Goal: Communication & Community: Answer question/provide support

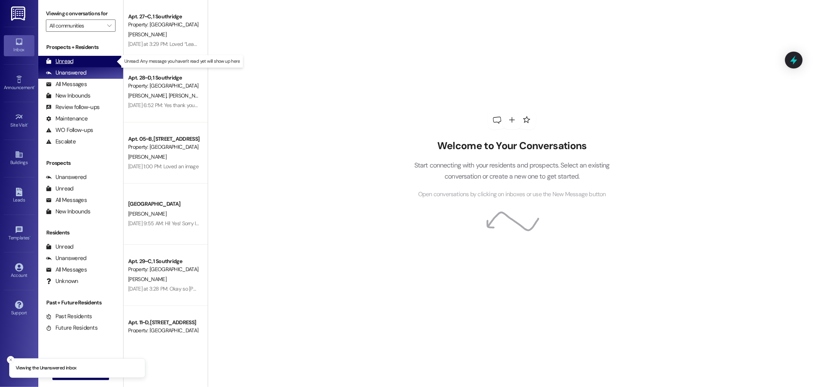
click at [67, 64] on div "Unread" at bounding box center [60, 61] width 28 height 8
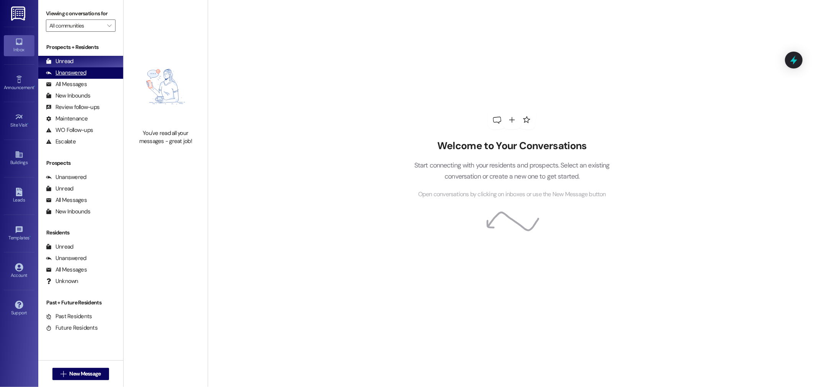
click at [85, 75] on div "Unanswered" at bounding box center [66, 73] width 41 height 8
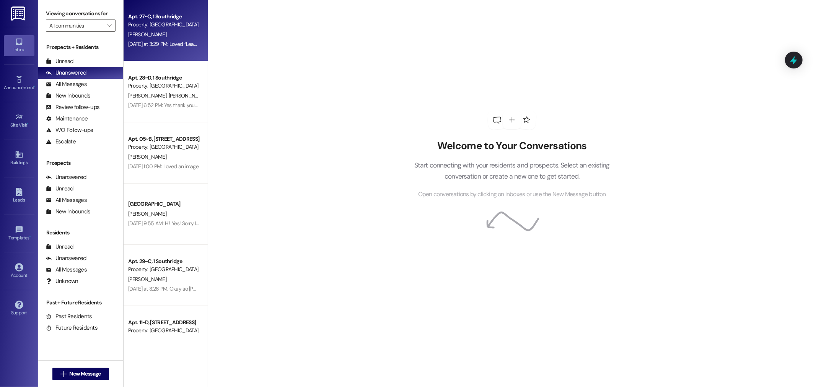
click at [163, 47] on div "[DATE] at 3:29 PM: Loved “Leasing Team ([GEOGRAPHIC_DATA]): Okay so [PERSON_NAM…" at bounding box center [239, 44] width 223 height 7
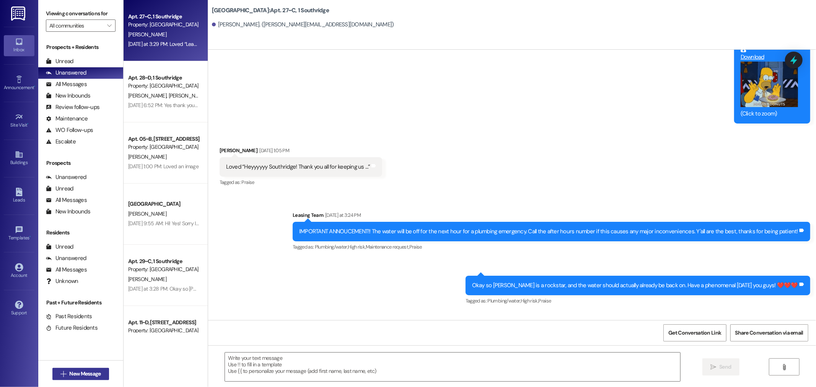
click at [75, 376] on span "New Message" at bounding box center [84, 374] width 31 height 8
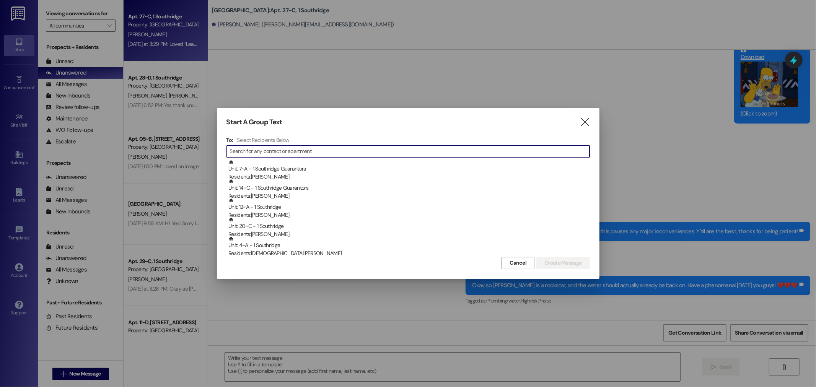
click at [338, 154] on input at bounding box center [410, 151] width 360 height 11
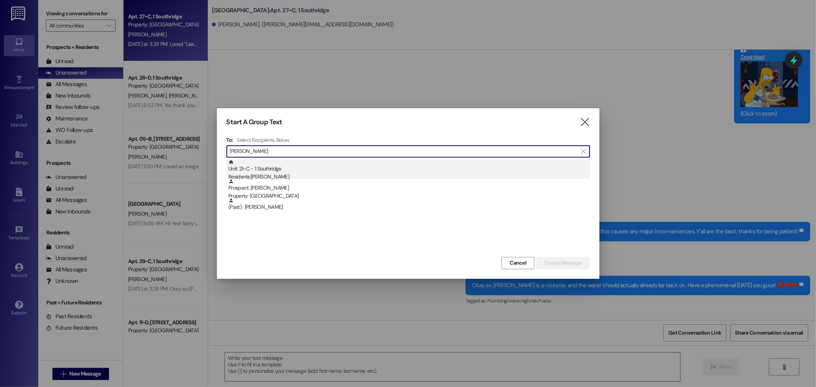
type input "meghan"
click at [278, 172] on div "Unit: 21~C - 1 Southridge Residents: Meghan Mortensen" at bounding box center [409, 171] width 362 height 22
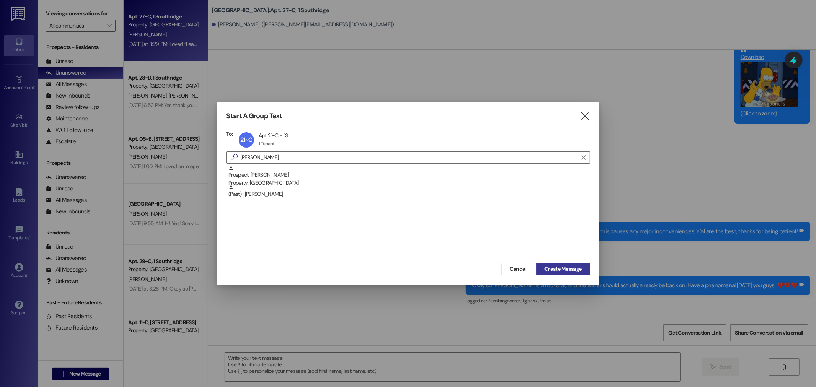
click at [552, 269] on span "Create Message" at bounding box center [562, 269] width 37 height 8
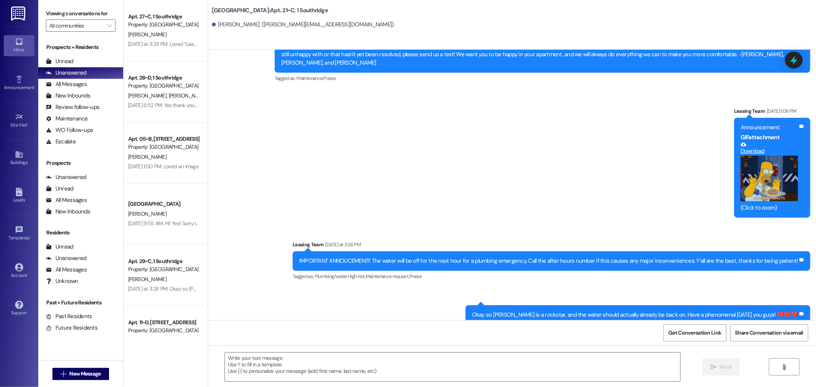
scroll to position [1711, 0]
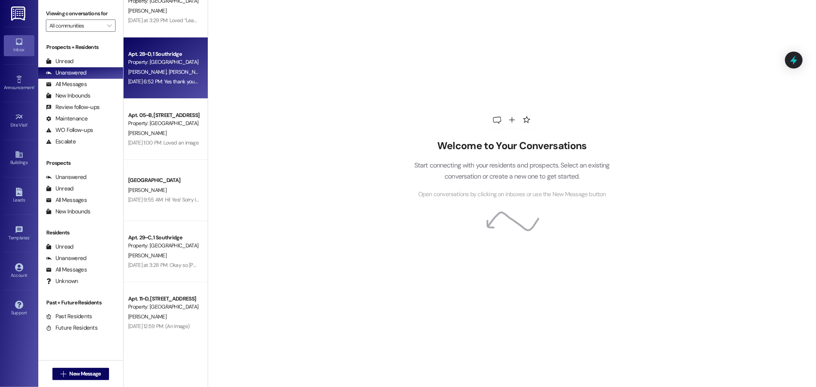
scroll to position [34, 0]
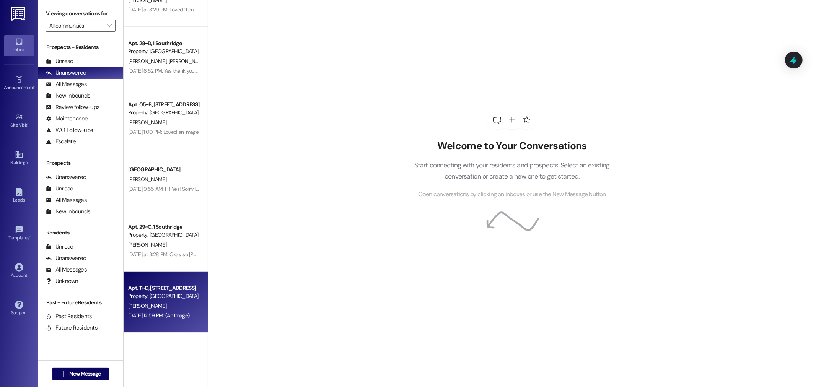
click at [160, 308] on div "[PERSON_NAME]" at bounding box center [163, 306] width 72 height 10
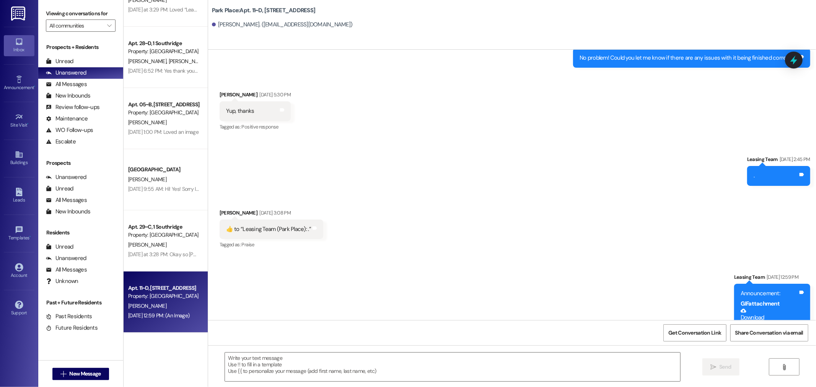
scroll to position [11479, 0]
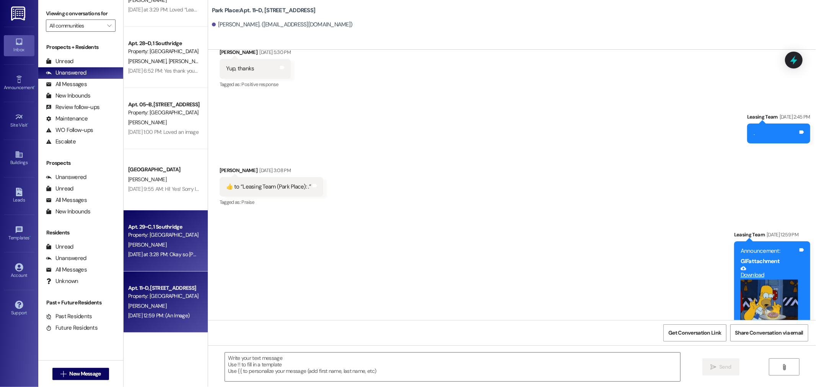
click at [163, 255] on div "Yesterday at 3:28 PM: Okay so Marcos is a rockstar, and the water should actual…" at bounding box center [300, 254] width 345 height 7
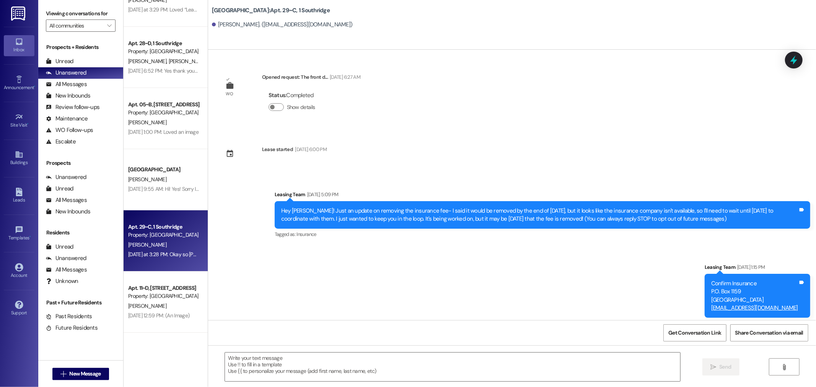
scroll to position [689, 0]
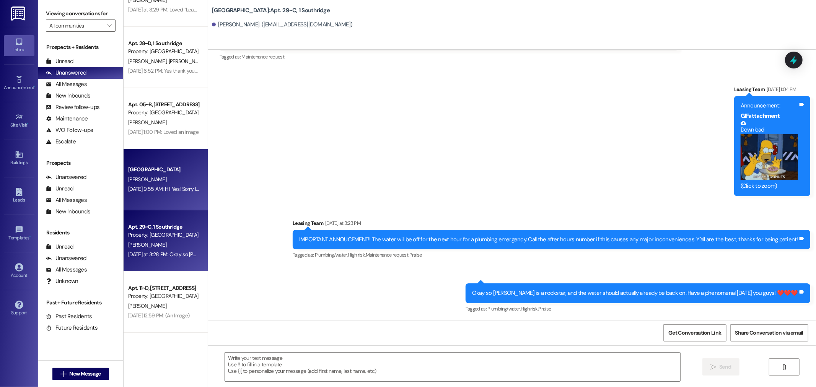
click at [158, 202] on div "Southridge Prospect K. Thornock Sep 17, 2025 at 9:55 AM: Hi! Yes! Sorry I didn'…" at bounding box center [166, 179] width 84 height 61
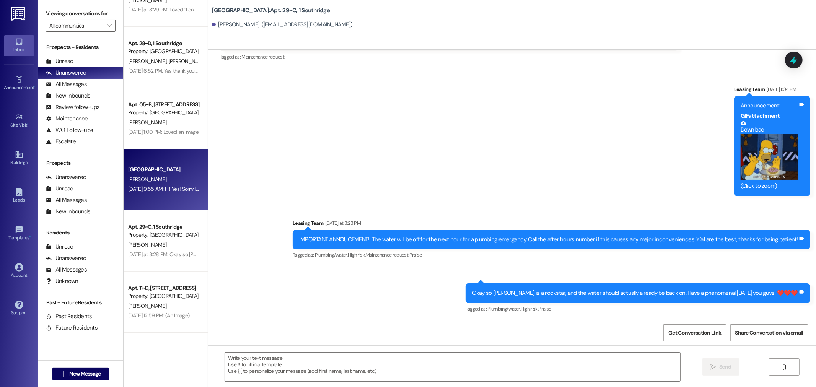
scroll to position [0, 0]
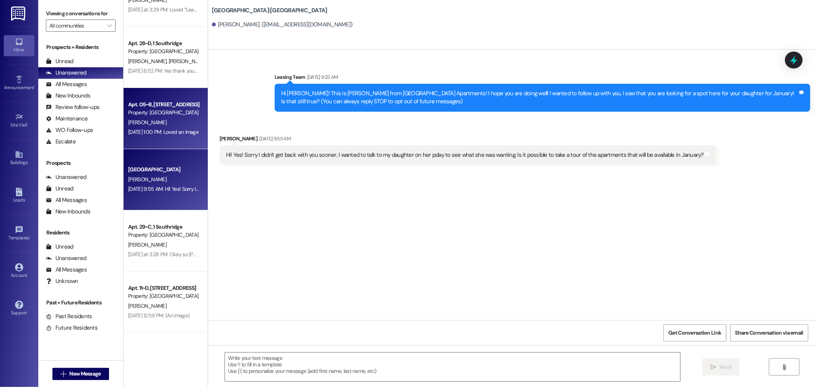
click at [167, 111] on div "Property: [GEOGRAPHIC_DATA]" at bounding box center [163, 113] width 71 height 8
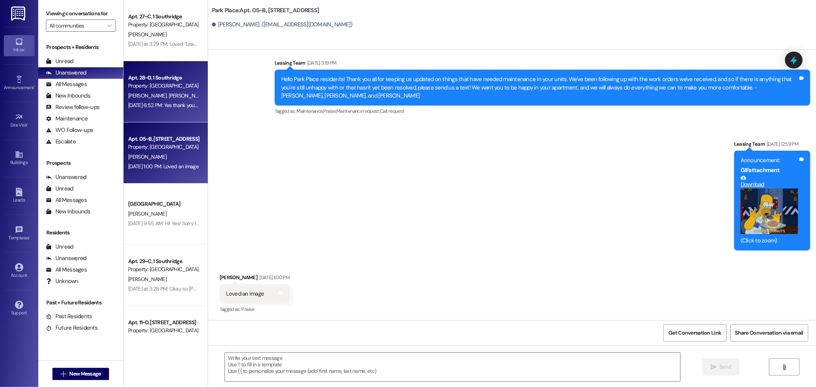
click at [178, 106] on div "Sep 19, 2025 at 6:52 PM: Yes thank you for your help! Sep 19, 2025 at 6:52 PM: …" at bounding box center [176, 105] width 97 height 7
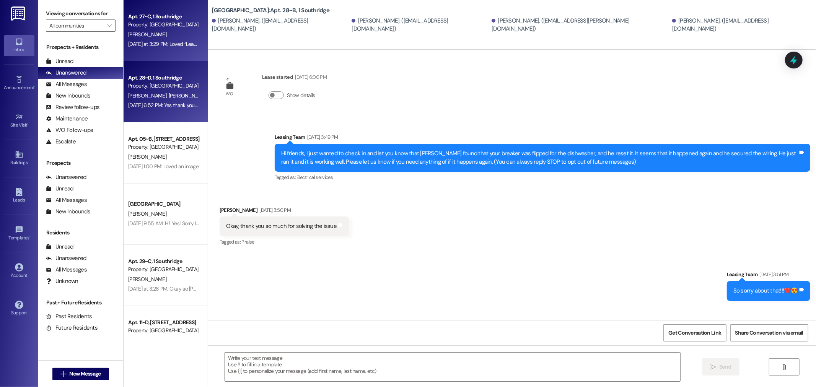
click at [160, 24] on div "Property: [GEOGRAPHIC_DATA]" at bounding box center [163, 25] width 71 height 8
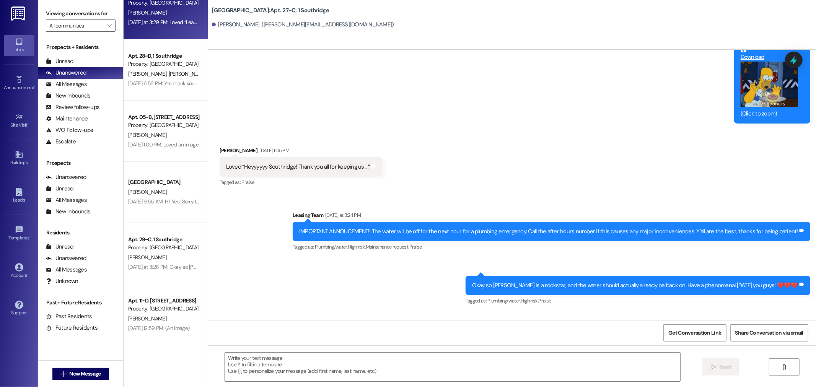
scroll to position [34, 0]
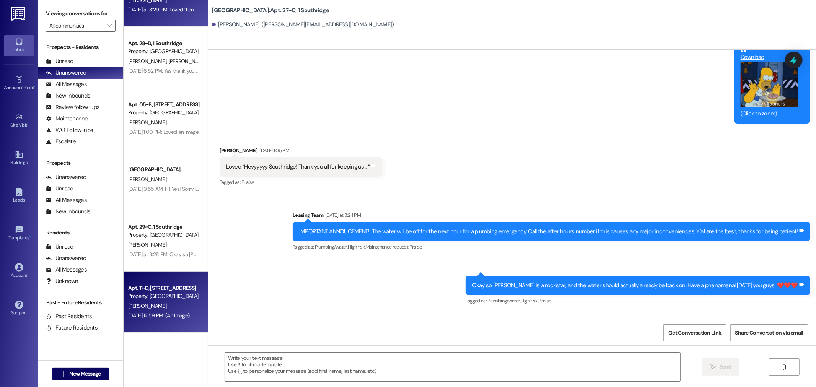
click at [163, 295] on div "Property: [GEOGRAPHIC_DATA]" at bounding box center [163, 296] width 71 height 8
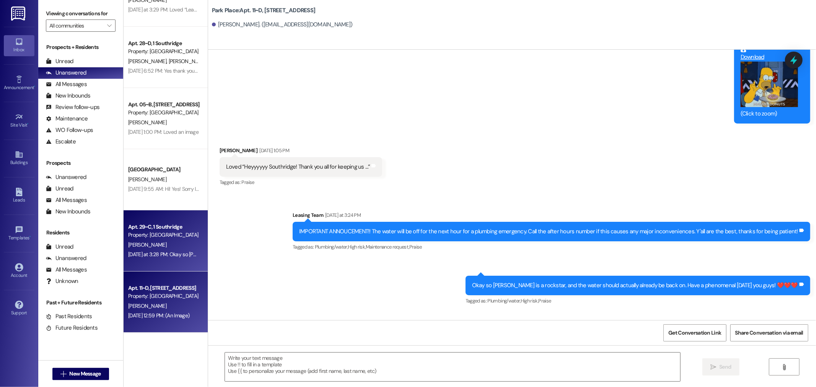
click at [151, 245] on div "[PERSON_NAME]" at bounding box center [163, 245] width 72 height 10
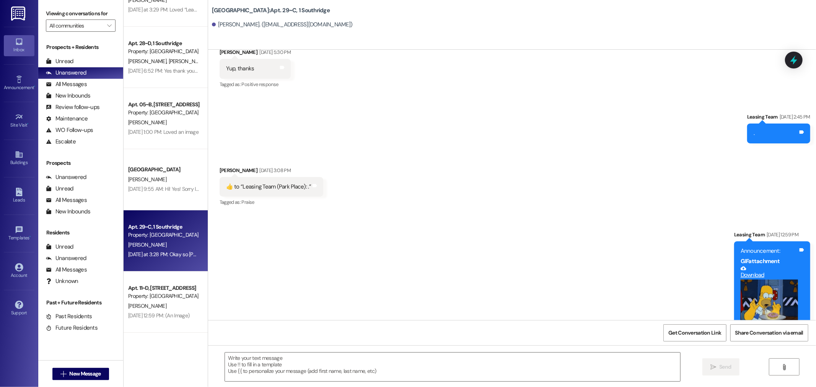
scroll to position [689, 0]
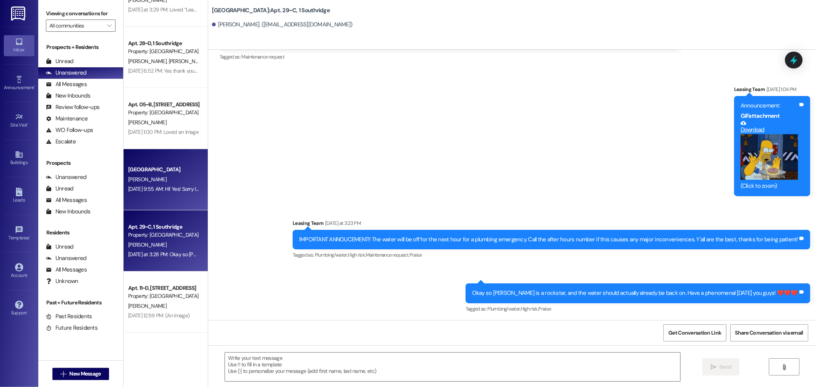
click at [153, 186] on div "Sep 17, 2025 at 9:55 AM: Hi! Yes! Sorry I didn't get back with you sooner, I wa…" at bounding box center [366, 189] width 477 height 7
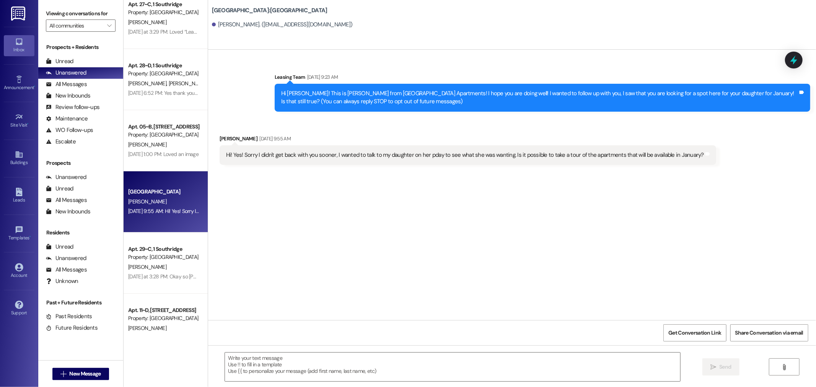
scroll to position [0, 0]
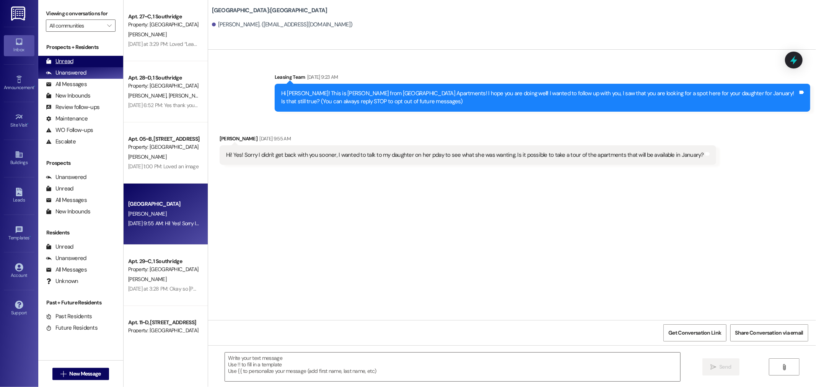
click at [81, 58] on div "Unread (0)" at bounding box center [80, 61] width 85 height 11
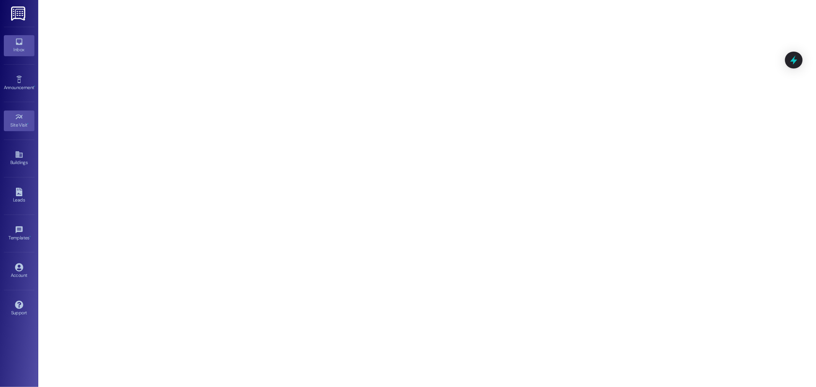
click at [20, 46] on div "Inbox" at bounding box center [19, 50] width 38 height 8
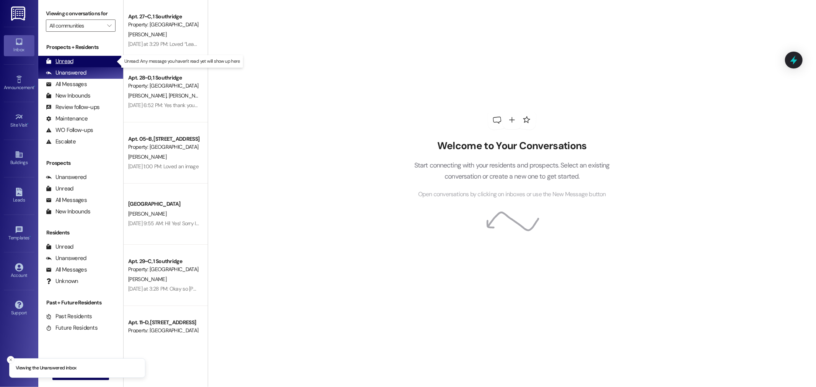
click at [97, 59] on div "Unread (0)" at bounding box center [80, 61] width 85 height 11
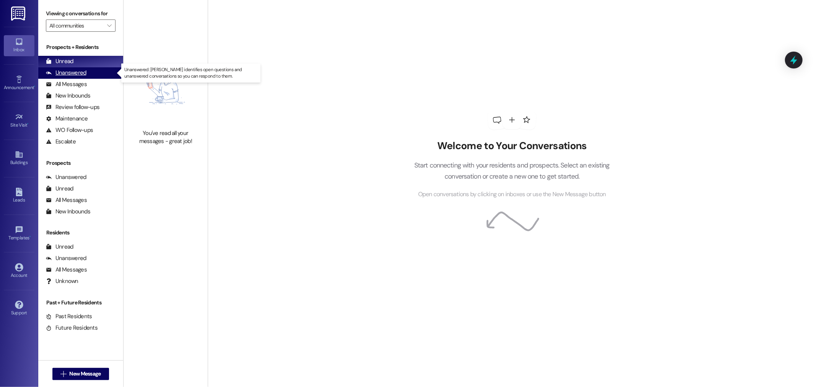
click at [81, 73] on div "Unanswered" at bounding box center [66, 73] width 41 height 8
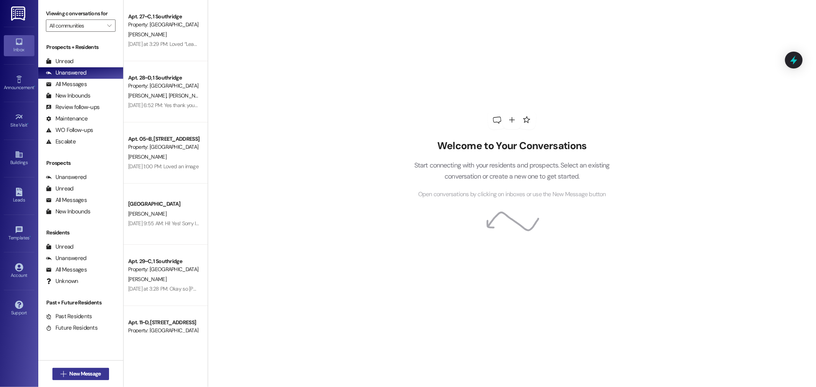
click at [75, 375] on span "New Message" at bounding box center [84, 374] width 31 height 8
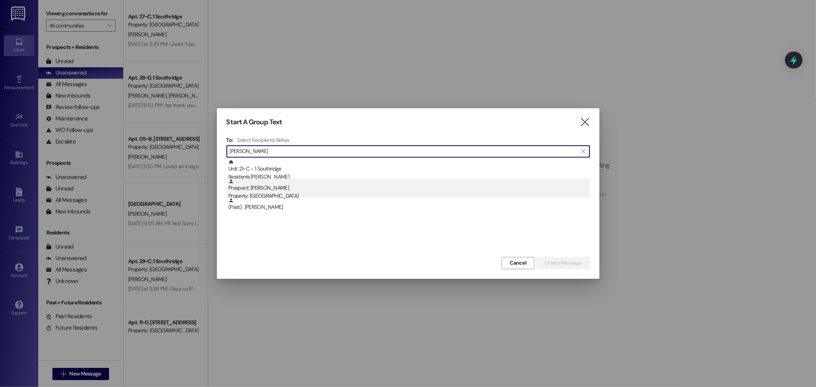
type input "meghan"
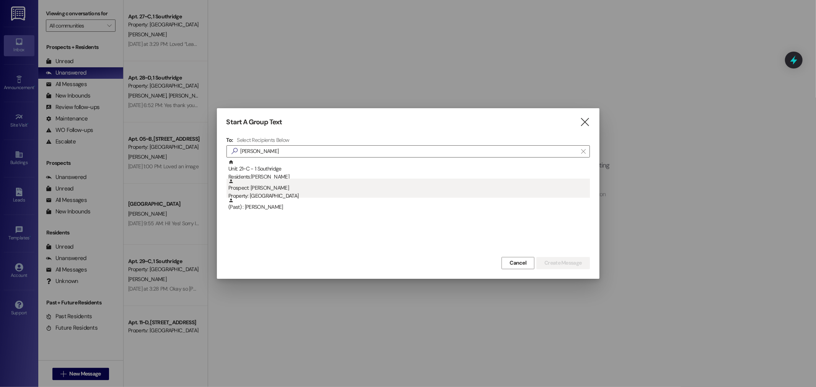
click at [286, 184] on div "Prospect: Meghan Mortensen Property: Southridge" at bounding box center [409, 190] width 362 height 22
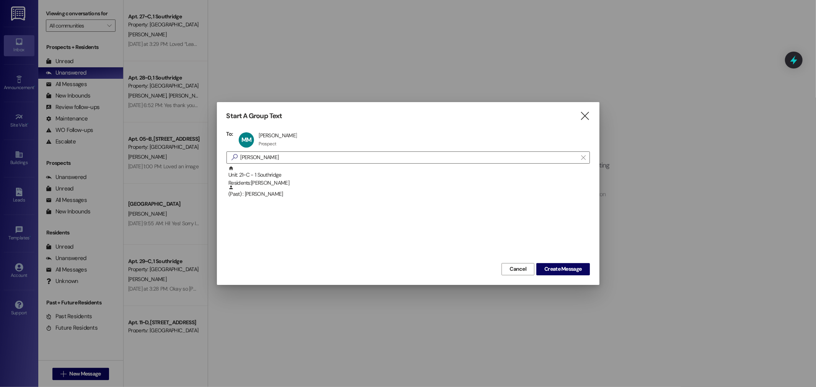
click at [587, 276] on div "Start A Group Text  To: MM Meghan Mortensen Meghan Mortensen Prospect Prospect…" at bounding box center [408, 193] width 383 height 182
click at [577, 270] on span "Create Message" at bounding box center [562, 269] width 37 height 8
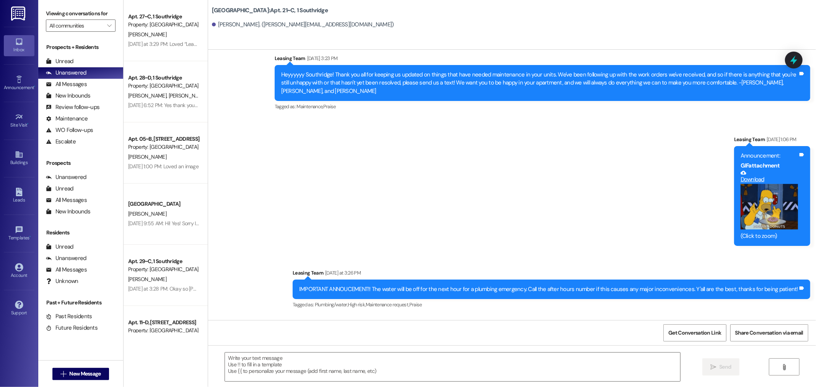
scroll to position [1711, 0]
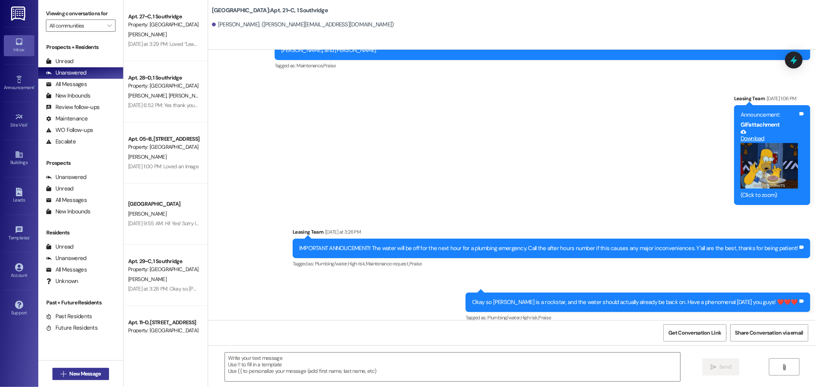
click at [93, 375] on span "New Message" at bounding box center [84, 374] width 31 height 8
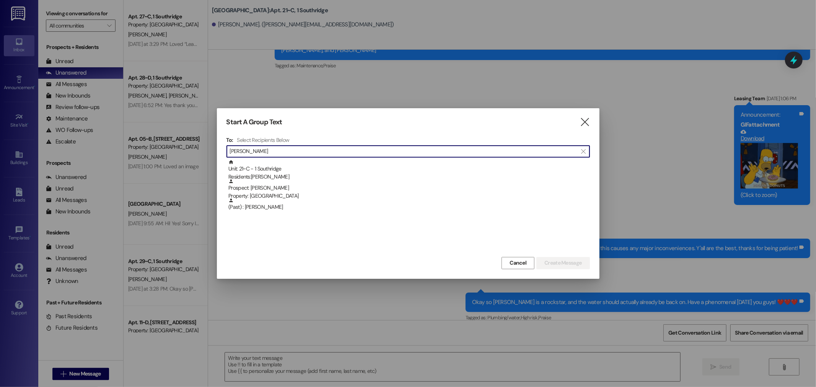
type input "megha"
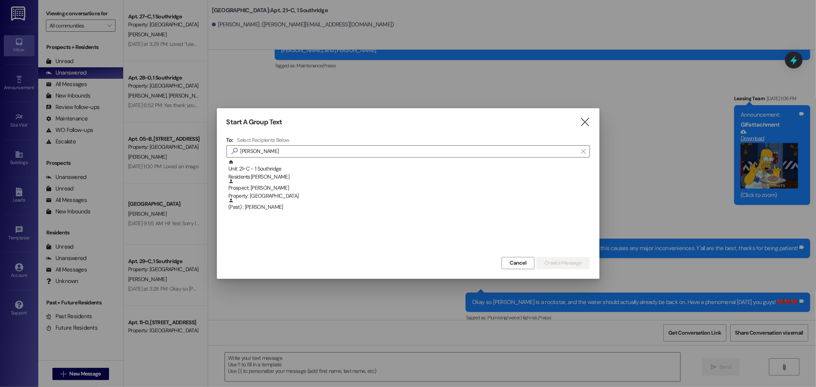
click at [289, 158] on div "To: Select Recipients Below  megha  Unit: 21~C - 1 Southridge Residents: Megh…" at bounding box center [407, 196] width 363 height 119
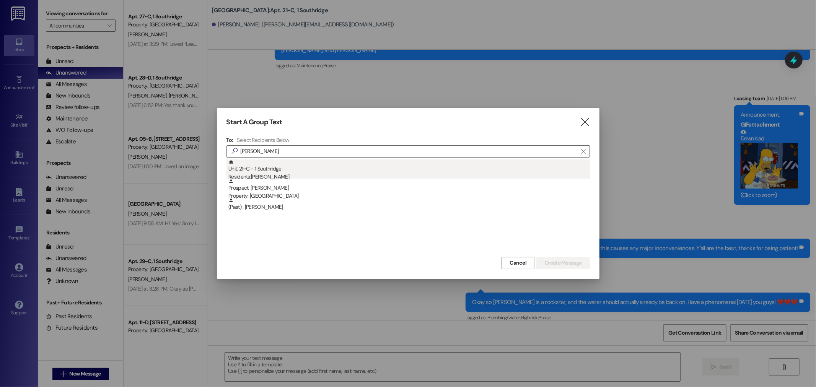
click at [293, 170] on div "Unit: 21~C - 1 Southridge Residents: Meghan Mortensen" at bounding box center [409, 171] width 362 height 22
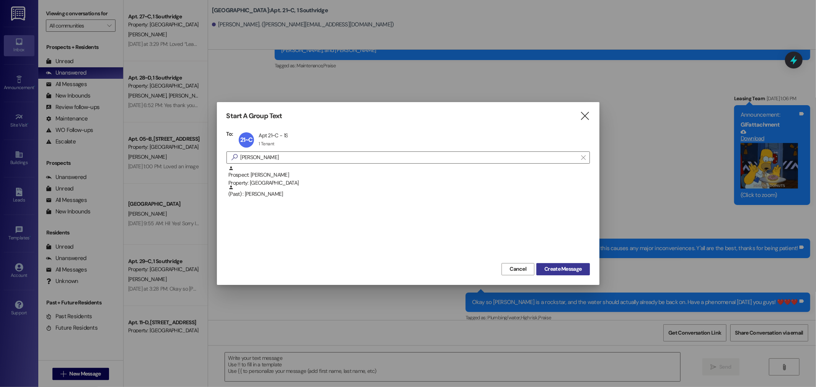
click at [553, 265] on span "Create Message" at bounding box center [562, 269] width 37 height 8
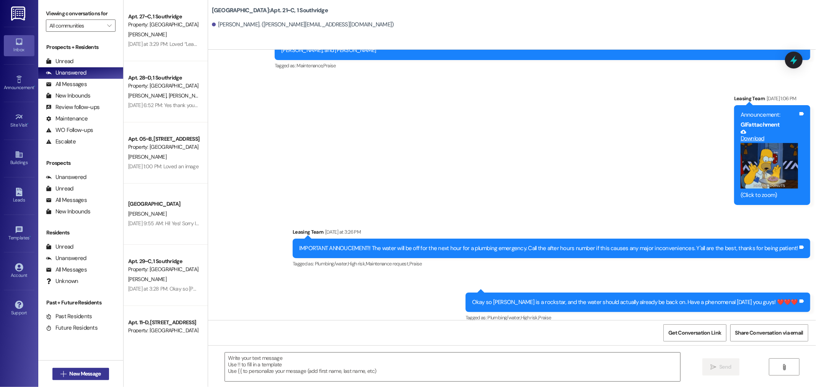
click at [94, 373] on span "New Message" at bounding box center [84, 374] width 31 height 8
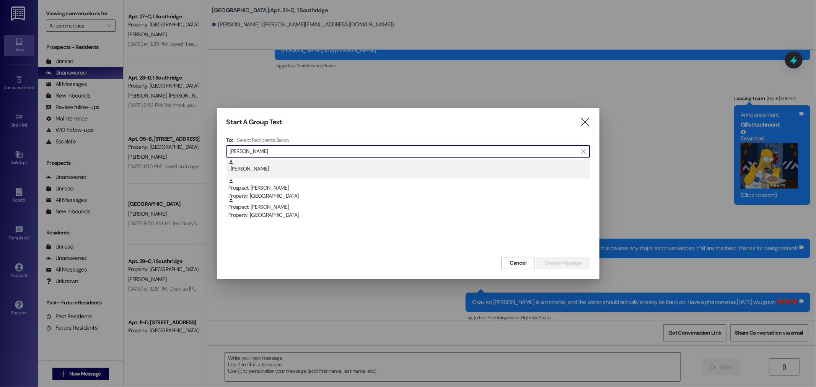
type input "elizabeth lowe"
click at [277, 174] on div ": Elizabeth Lowe" at bounding box center [407, 169] width 363 height 19
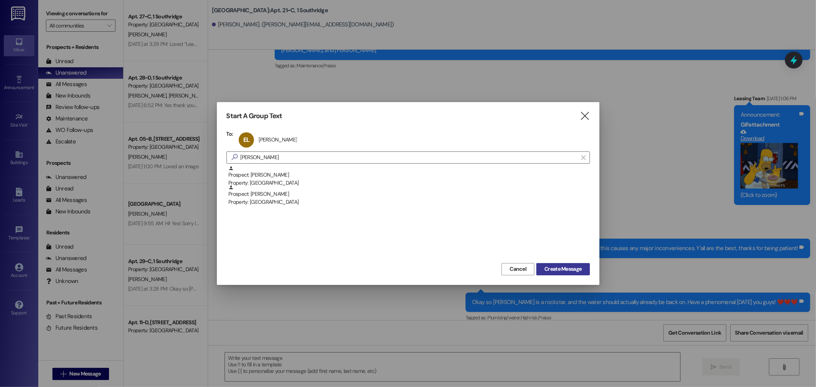
click at [556, 272] on span "Create Message" at bounding box center [562, 269] width 37 height 8
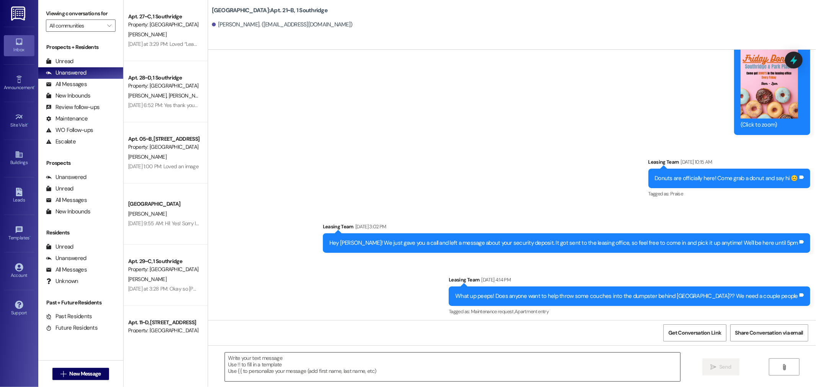
scroll to position [8105, 0]
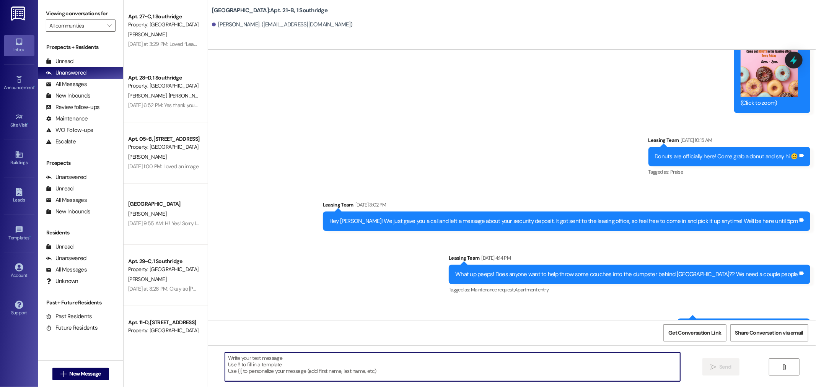
click at [345, 373] on textarea at bounding box center [452, 367] width 455 height 29
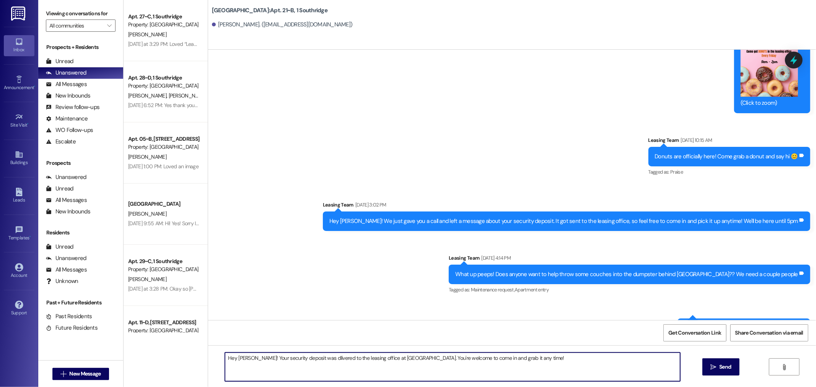
click at [315, 360] on textarea "Hey Elizabeth! Your security deposit was dlivered to the leasing office at Sout…" at bounding box center [452, 367] width 455 height 29
click at [422, 367] on textarea "Hey Elizabeth! Your security deposit was delivered to the leasing office at Sou…" at bounding box center [452, 367] width 455 height 29
click at [536, 363] on textarea "Hey Elizabeth! Your security deposit was delivered to the leasing office at Sou…" at bounding box center [452, 367] width 455 height 29
type textarea "Hey Elizabeth! Your security deposit was delivered to the leasing office at Sou…"
click at [727, 370] on span "Send" at bounding box center [725, 367] width 12 height 8
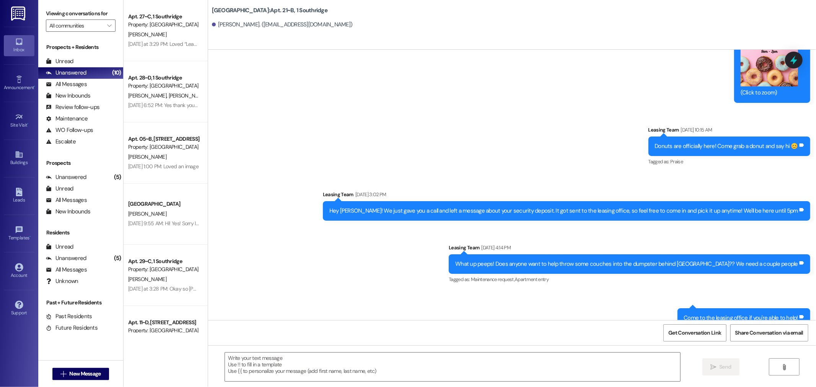
scroll to position [8158, 0]
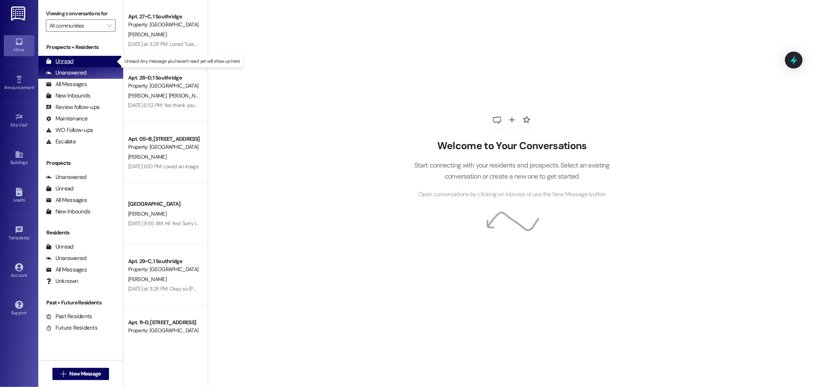
click at [75, 59] on div "Unread (0)" at bounding box center [80, 61] width 85 height 11
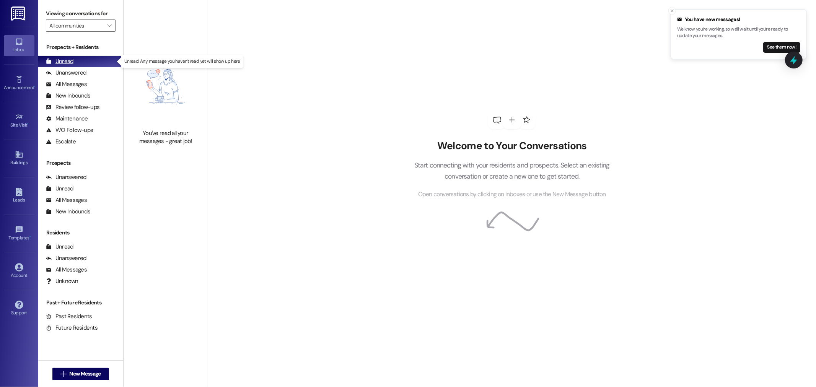
click at [75, 57] on div "Unread (0)" at bounding box center [80, 61] width 85 height 11
click at [768, 47] on button "See them now!" at bounding box center [781, 47] width 37 height 11
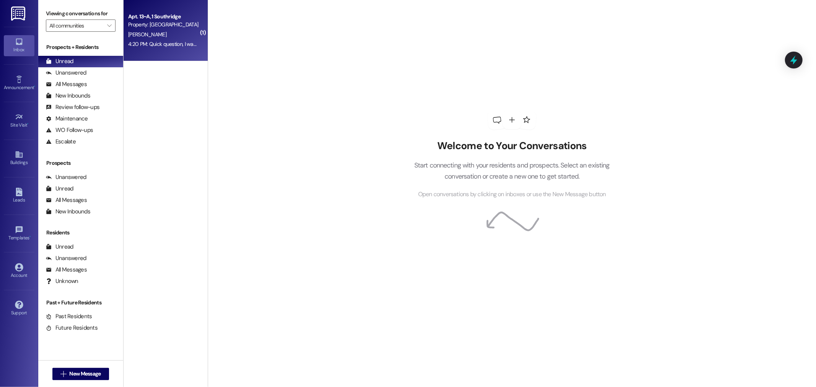
click at [163, 50] on div "Apt. 13~A, 1 Southridge Property: [GEOGRAPHIC_DATA] [PERSON_NAME] 4:20 PM: Quic…" at bounding box center [166, 30] width 84 height 61
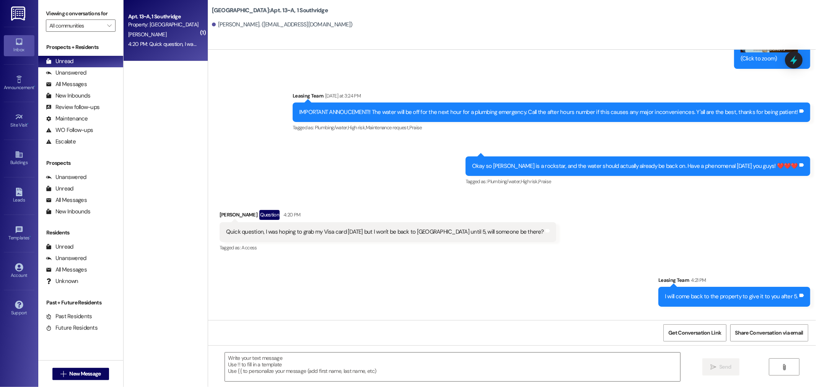
scroll to position [22791, 0]
click at [81, 68] on div "Unanswered (0)" at bounding box center [80, 72] width 85 height 11
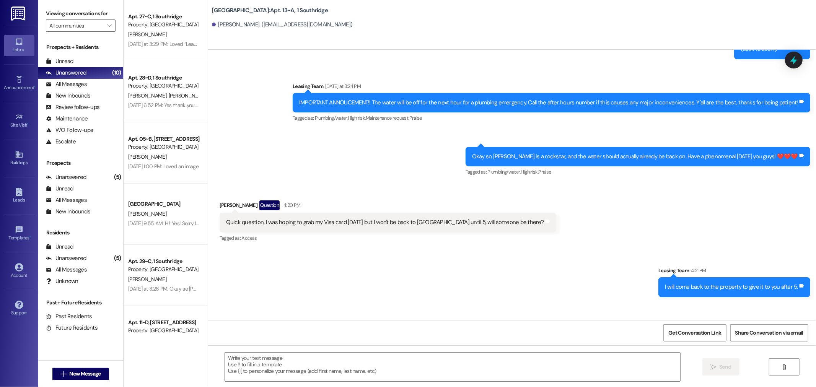
scroll to position [22804, 0]
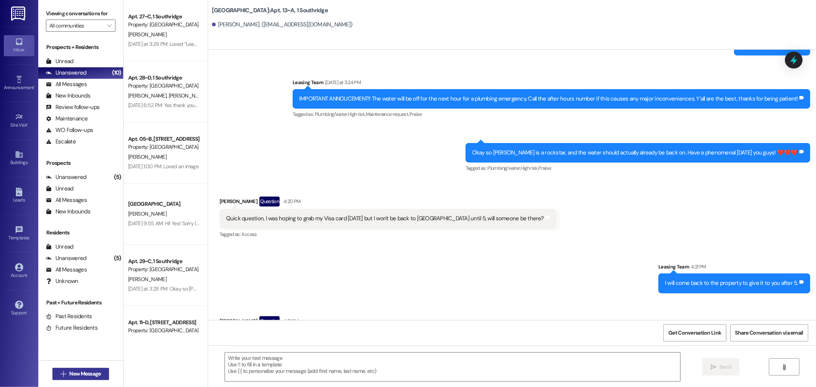
click at [75, 370] on span "New Message" at bounding box center [84, 374] width 31 height 8
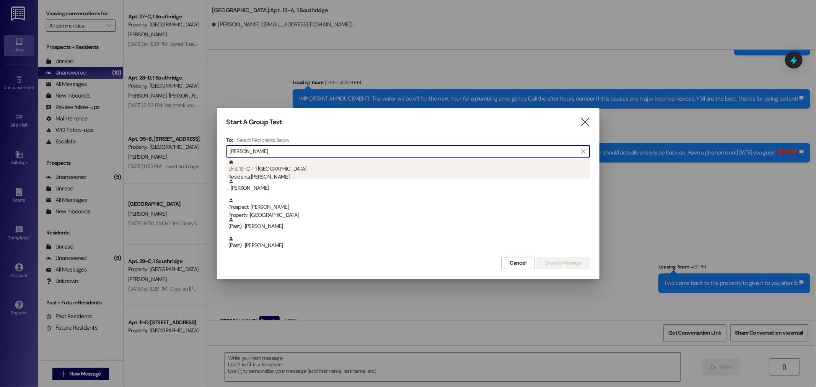
type input "[PERSON_NAME]"
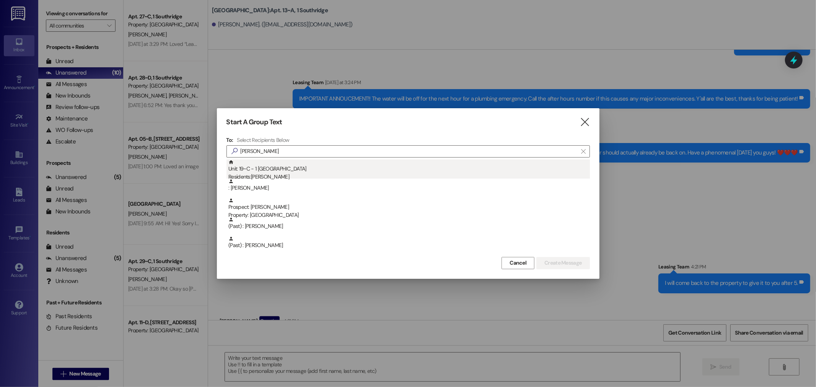
click at [282, 171] on div "Unit: 19~C - 1 Southridge Residents: [PERSON_NAME]" at bounding box center [409, 171] width 362 height 22
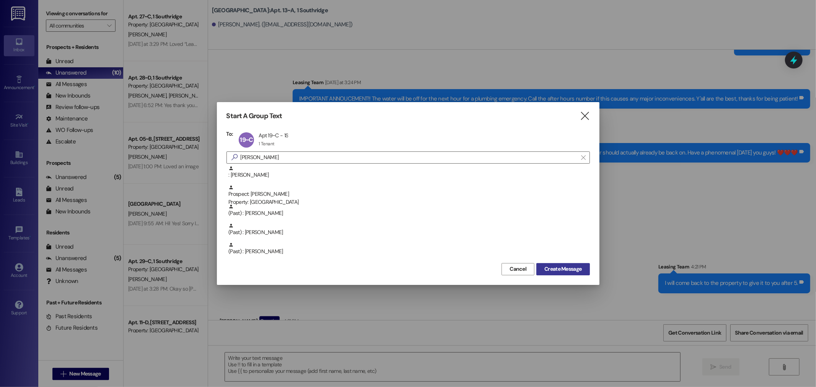
click at [583, 269] on span "Create Message" at bounding box center [563, 269] width 40 height 8
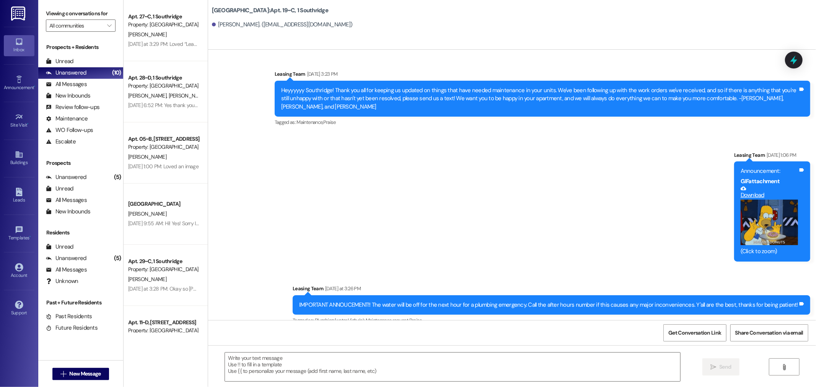
scroll to position [8316, 0]
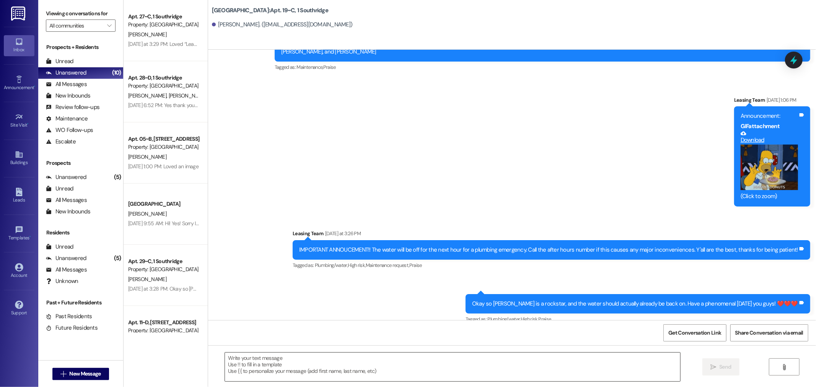
click at [497, 367] on textarea at bounding box center [452, 367] width 455 height 29
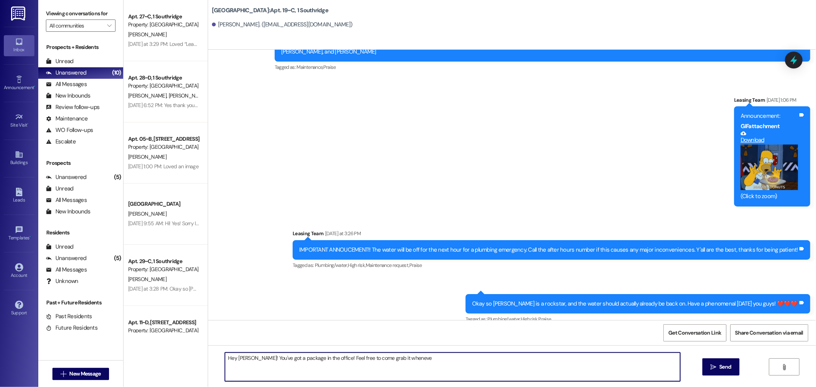
type textarea "Hey [PERSON_NAME]! You've got a package in the office! Feel free to come grab i…"
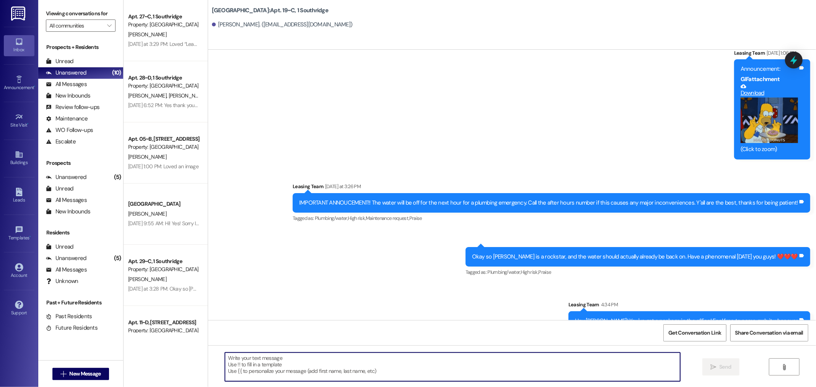
scroll to position [8370, 0]
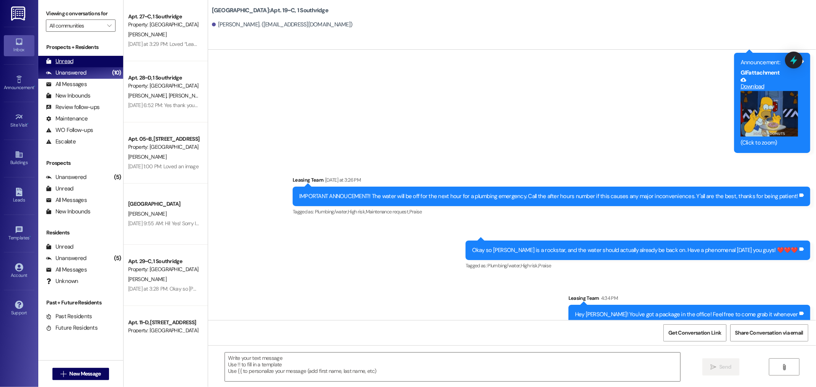
click at [93, 61] on div "Unread (0)" at bounding box center [80, 61] width 85 height 11
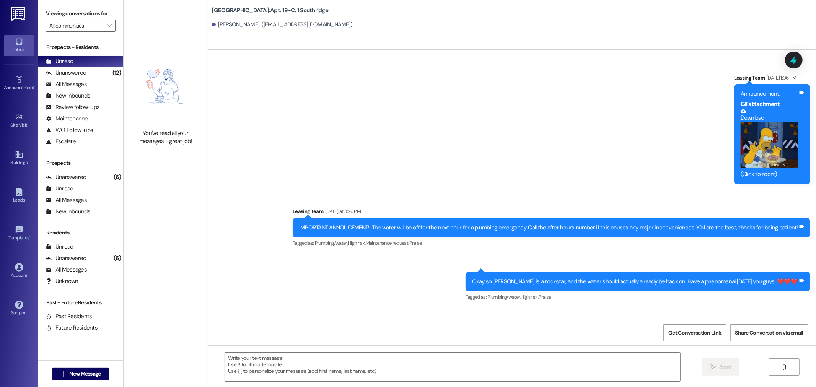
scroll to position [8381, 0]
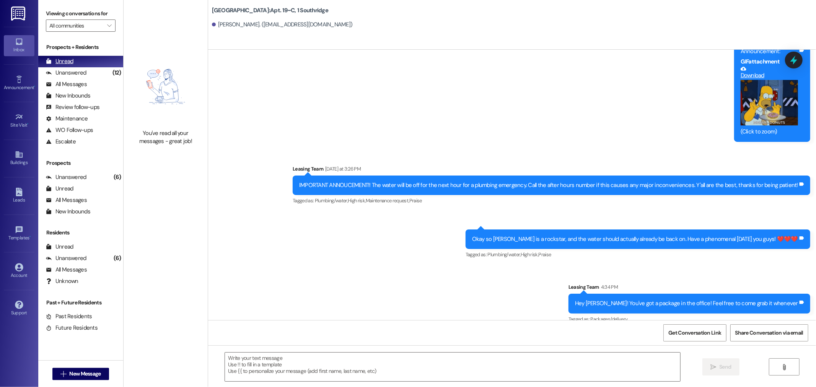
click at [104, 63] on div "Unread (0)" at bounding box center [80, 61] width 85 height 11
click at [91, 71] on div "Unanswered (12)" at bounding box center [80, 72] width 85 height 11
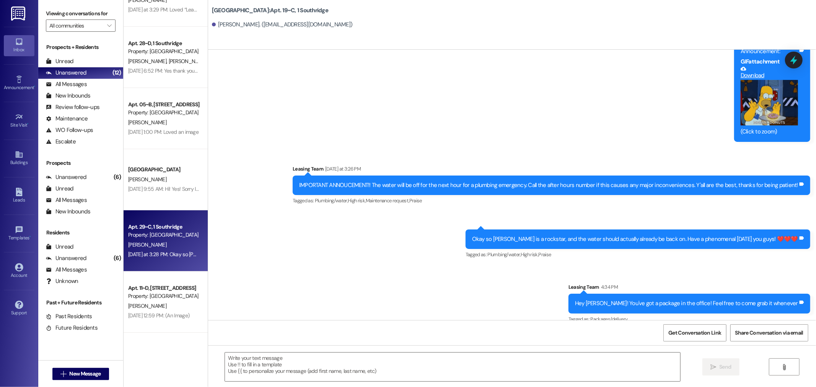
click at [139, 233] on div "Property: [GEOGRAPHIC_DATA]" at bounding box center [163, 235] width 71 height 8
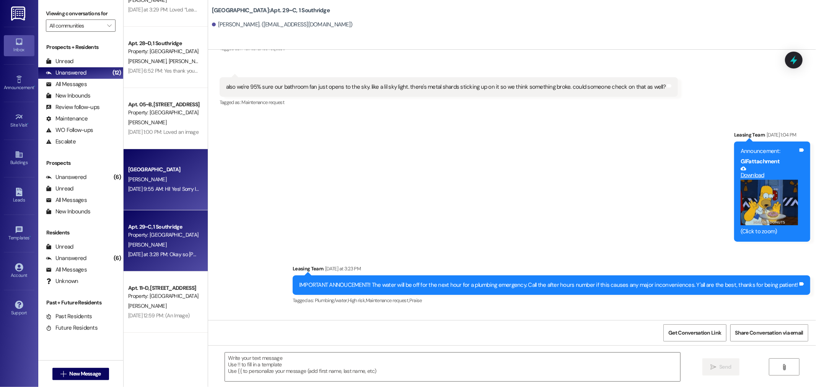
scroll to position [689, 0]
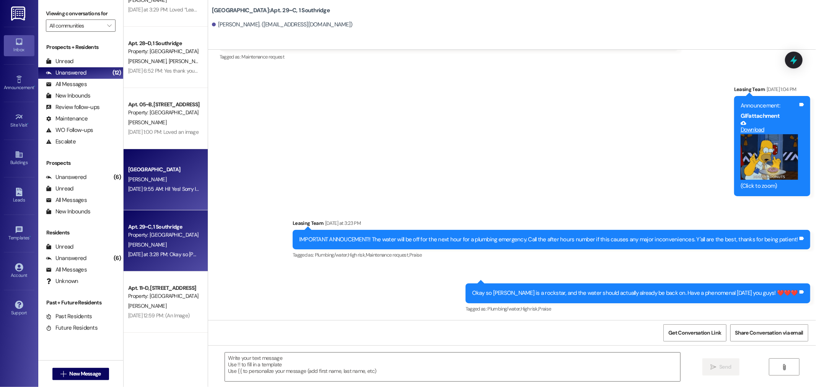
click at [130, 171] on div "[GEOGRAPHIC_DATA]" at bounding box center [163, 170] width 71 height 8
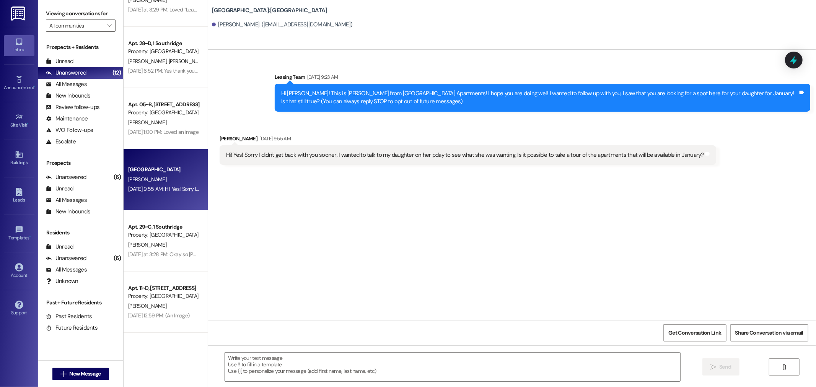
scroll to position [0, 0]
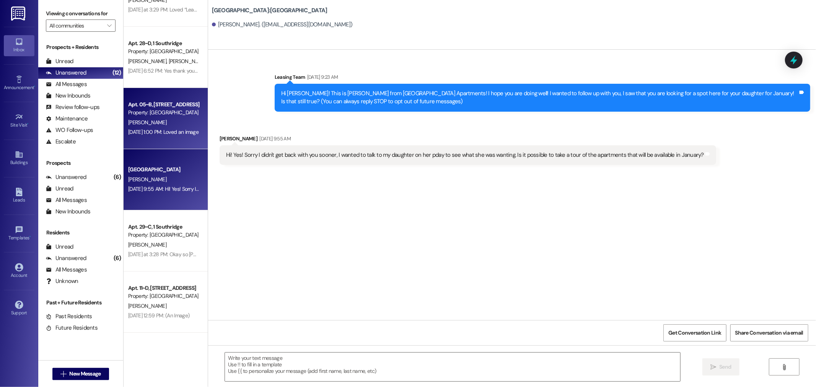
click at [159, 125] on div "[PERSON_NAME]" at bounding box center [163, 123] width 72 height 10
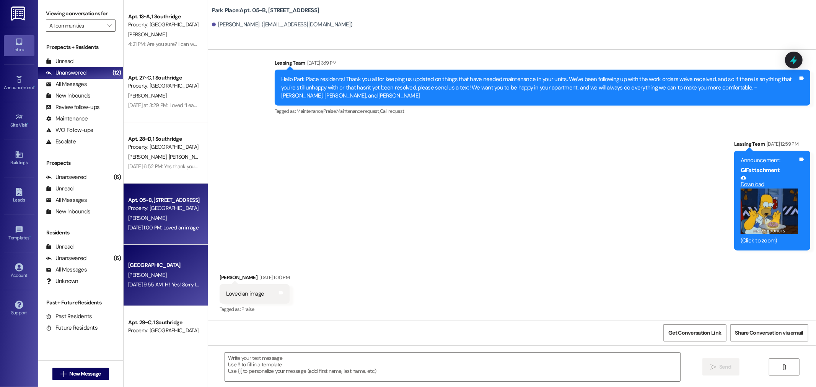
click at [168, 158] on span "[PERSON_NAME]" at bounding box center [188, 156] width 41 height 7
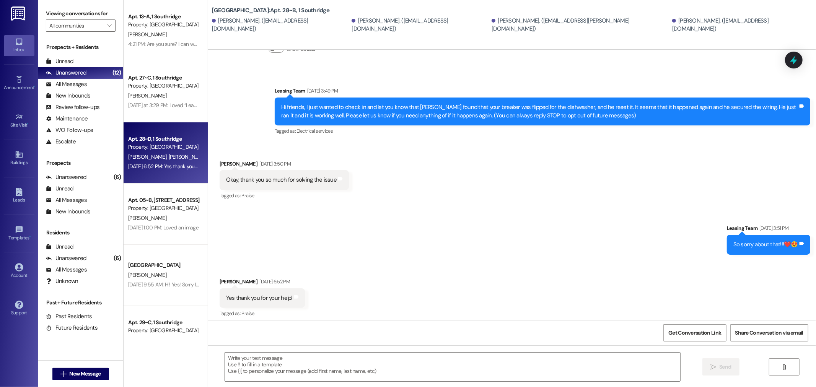
scroll to position [51, 0]
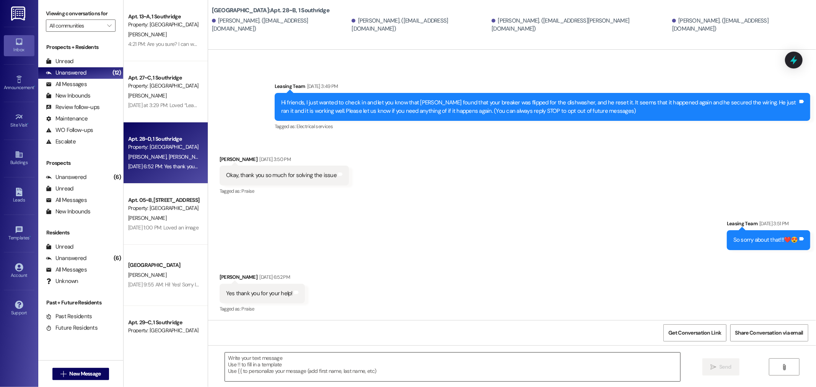
click at [365, 363] on textarea at bounding box center [452, 367] width 455 height 29
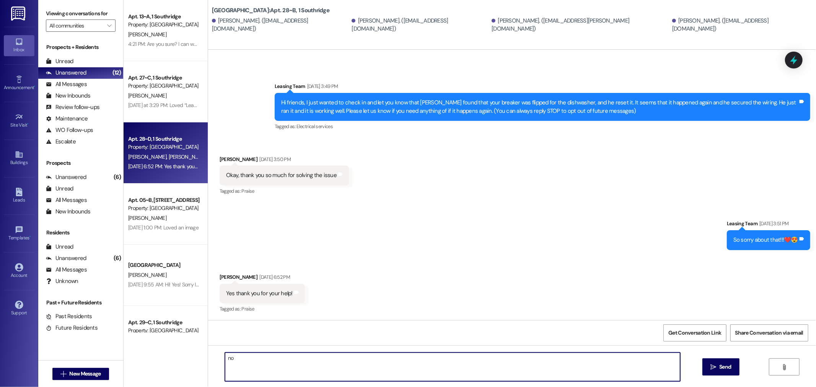
type textarea "n"
type textarea "No problem!"
drag, startPoint x: 365, startPoint y: 363, endPoint x: 714, endPoint y: 364, distance: 349.3
click at [714, 364] on icon "" at bounding box center [713, 367] width 6 height 6
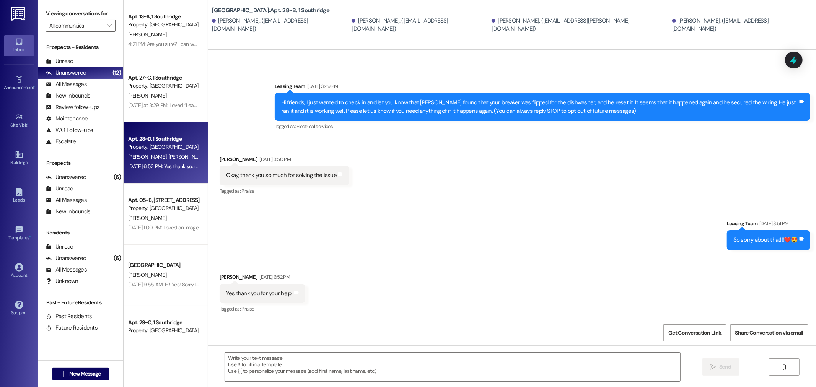
scroll to position [104, 0]
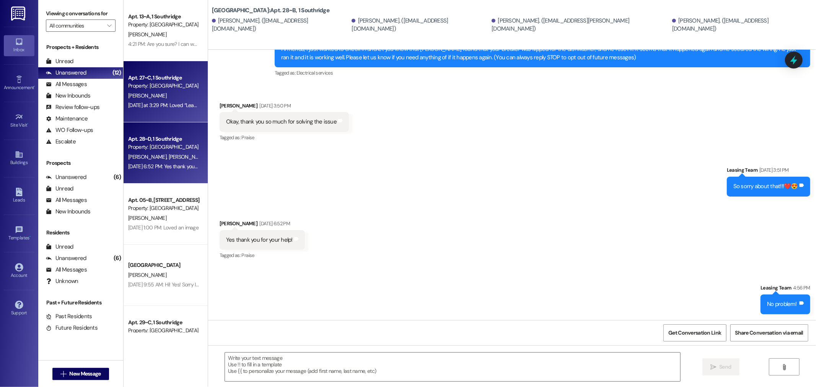
click at [158, 111] on div "Apt. 27~C, 1 Southridge Property: Southridge [PERSON_NAME] [DATE] at 3:29 PM: L…" at bounding box center [166, 91] width 84 height 61
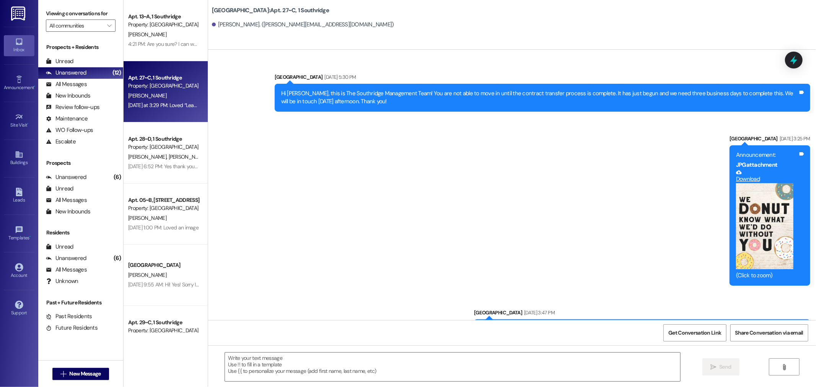
scroll to position [49992, 0]
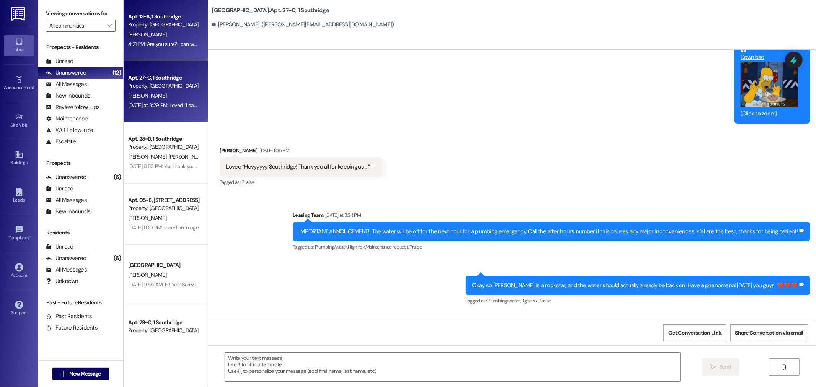
click at [152, 48] on div "4:21 PM: Are you sure? I can wait until [DATE] 4:21 PM: Are you sure? I can wai…" at bounding box center [163, 44] width 72 height 10
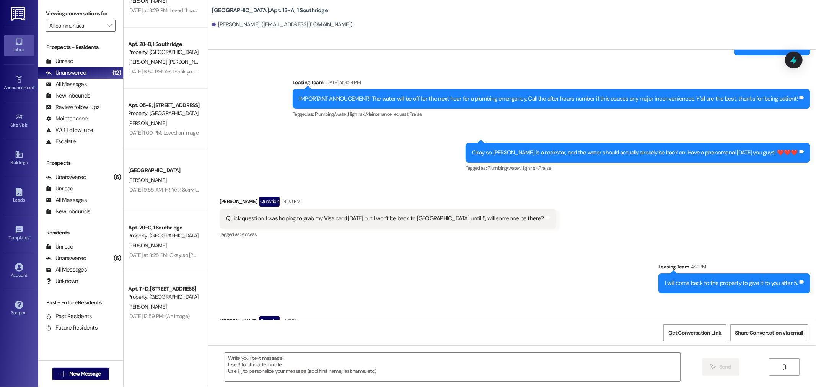
scroll to position [96, 0]
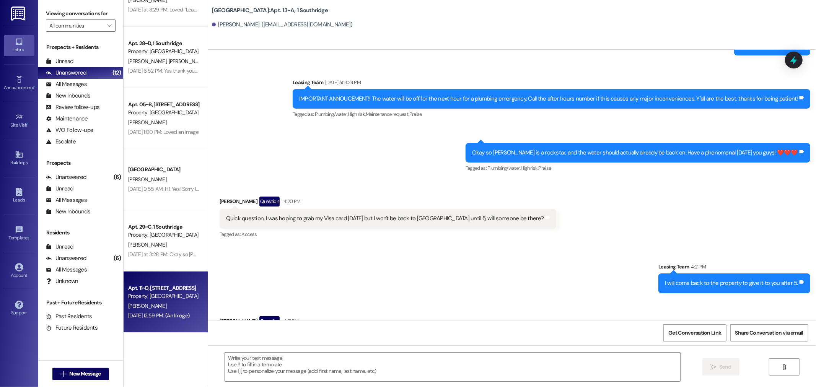
click at [161, 294] on div "Property: [GEOGRAPHIC_DATA]" at bounding box center [163, 296] width 71 height 8
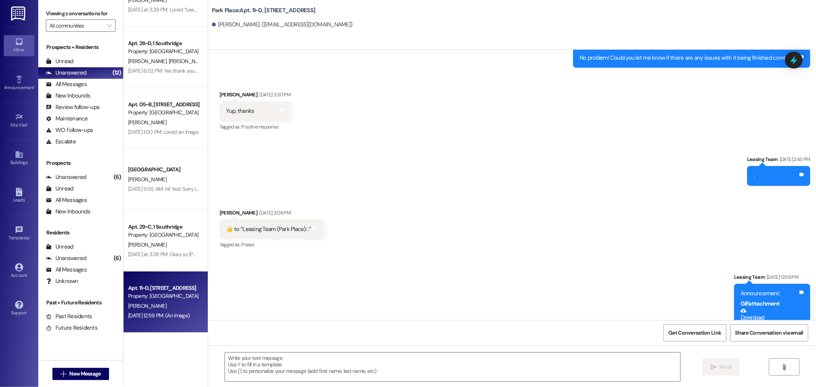
scroll to position [11479, 0]
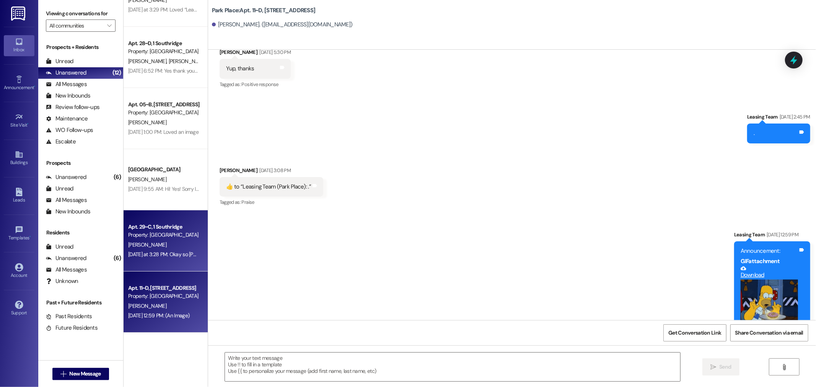
click at [150, 242] on div "[PERSON_NAME]" at bounding box center [163, 245] width 72 height 10
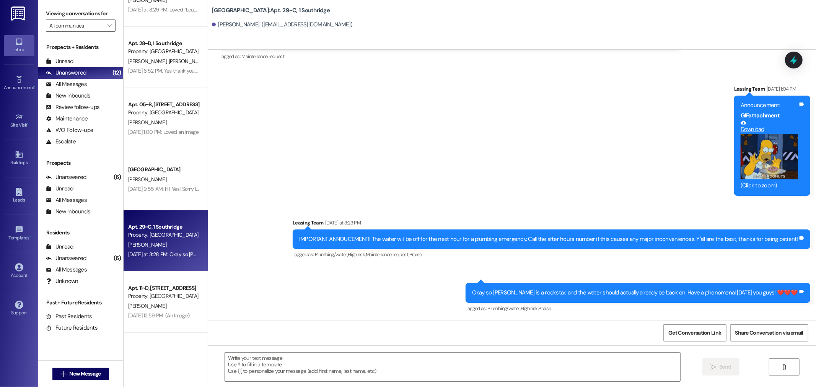
scroll to position [689, 0]
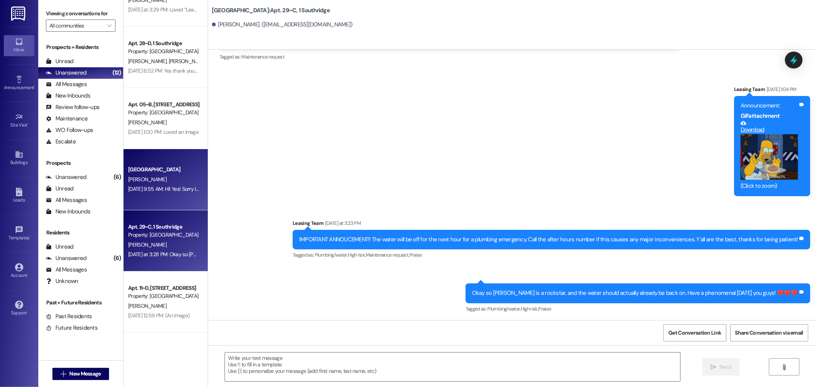
click at [148, 180] on div "[PERSON_NAME]" at bounding box center [163, 180] width 72 height 10
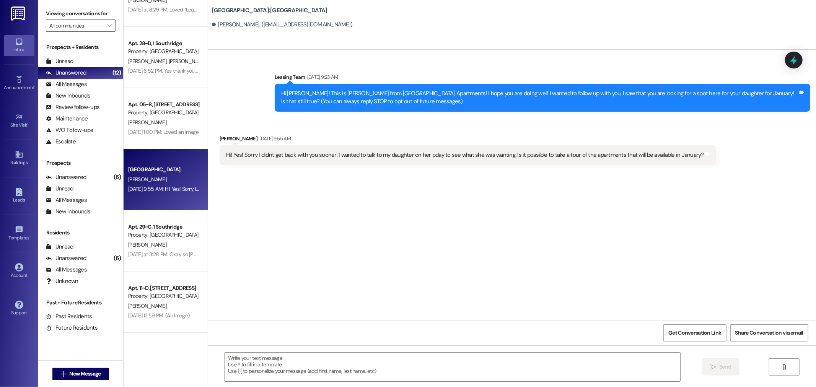
scroll to position [0, 0]
